Goal: Check status: Check status

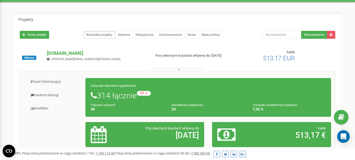
scroll to position [26, 0]
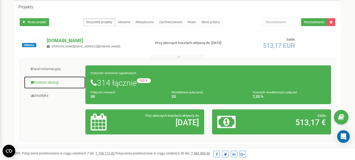
click at [48, 80] on link "Centrum obsługi" at bounding box center [55, 82] width 62 height 13
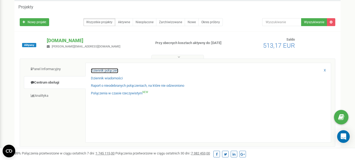
click at [117, 72] on link "Dziennik połączeń" at bounding box center [104, 70] width 27 height 5
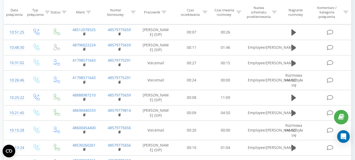
scroll to position [132, 0]
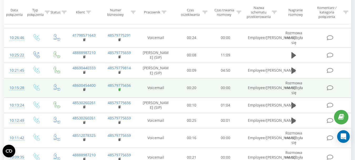
click at [120, 90] on rect at bounding box center [120, 89] width 2 height 2
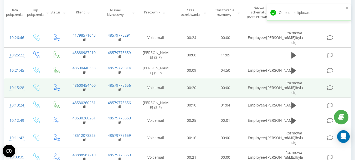
scroll to position [0, 0]
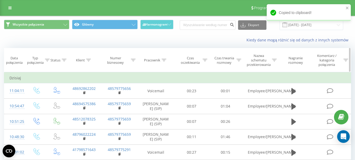
click at [132, 61] on icon at bounding box center [133, 60] width 5 height 3
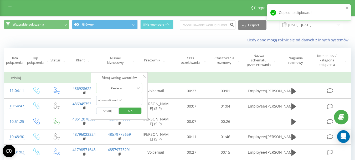
click at [122, 99] on input "text" at bounding box center [119, 100] width 46 height 9
paste input "48579775656"
type input "48579775656"
click at [129, 109] on span "OK" at bounding box center [130, 110] width 15 height 8
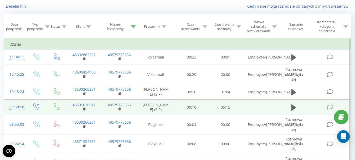
scroll to position [26, 0]
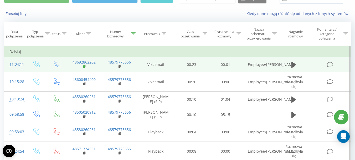
click at [85, 66] on rect at bounding box center [84, 66] width 2 height 2
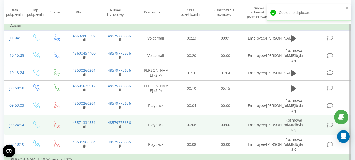
scroll to position [79, 0]
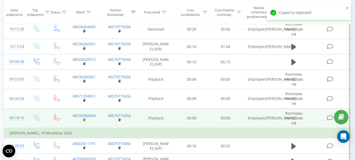
click at [85, 121] on icon at bounding box center [84, 120] width 3 height 4
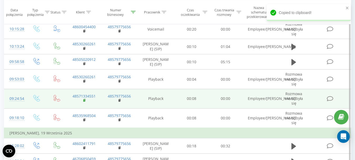
click at [84, 101] on rect at bounding box center [84, 100] width 2 height 2
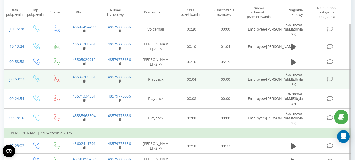
click at [83, 82] on td "48530260261" at bounding box center [84, 78] width 35 height 19
click at [84, 82] on rect at bounding box center [84, 81] width 2 height 2
